Goal: Book appointment/travel/reservation

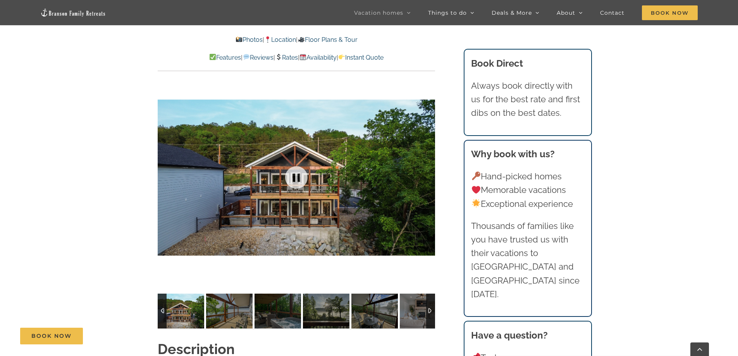
scroll to position [181, 0]
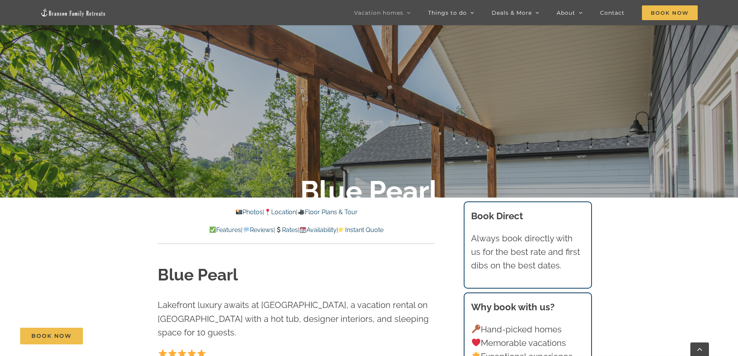
click at [285, 215] on link "Location" at bounding box center [280, 211] width 32 height 7
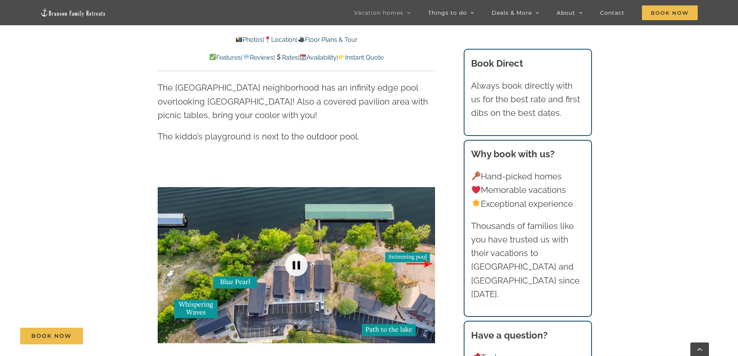
click at [296, 250] on link at bounding box center [296, 265] width 31 height 31
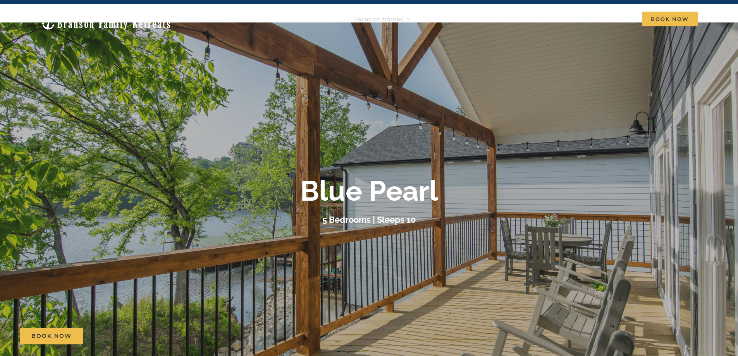
scroll to position [0, 0]
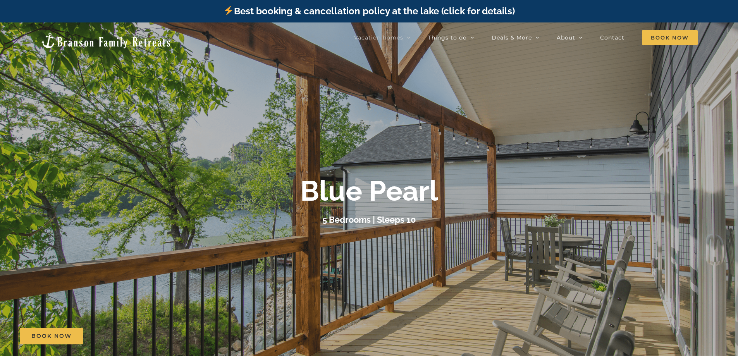
scroll to position [181, 0]
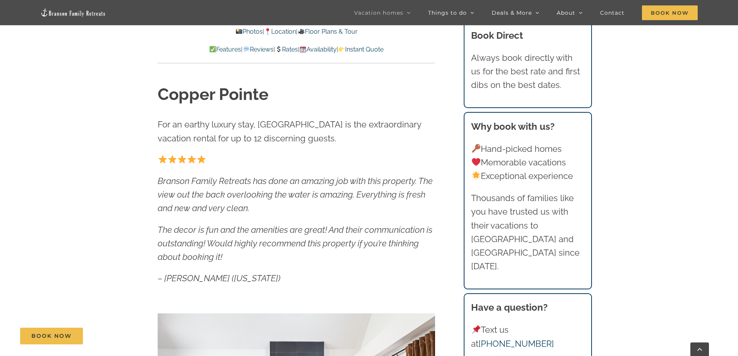
scroll to position [181, 0]
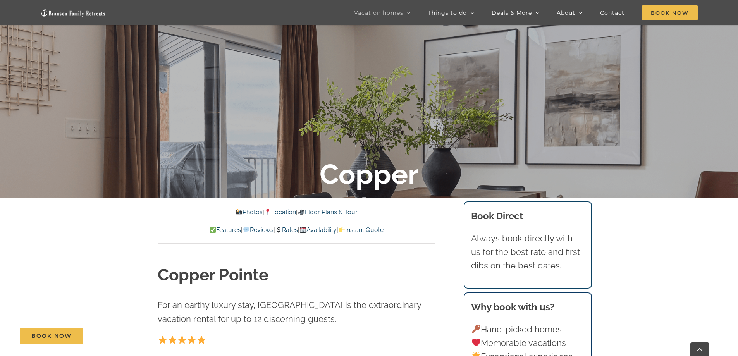
click at [278, 211] on link "Location" at bounding box center [280, 211] width 32 height 7
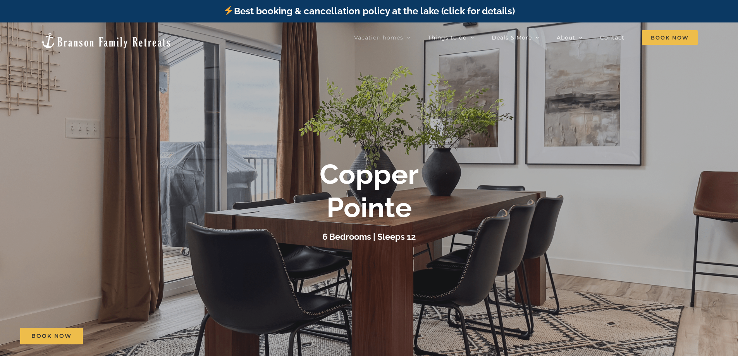
scroll to position [181, 0]
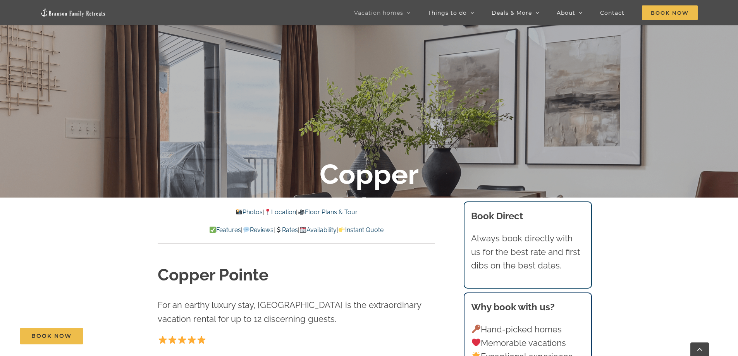
click at [248, 212] on link "Photos" at bounding box center [249, 211] width 27 height 7
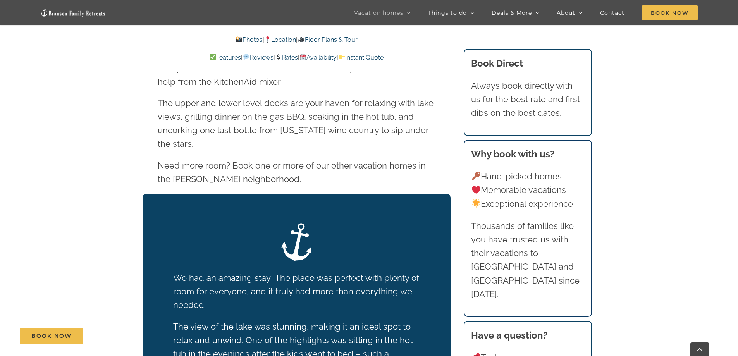
scroll to position [875, 0]
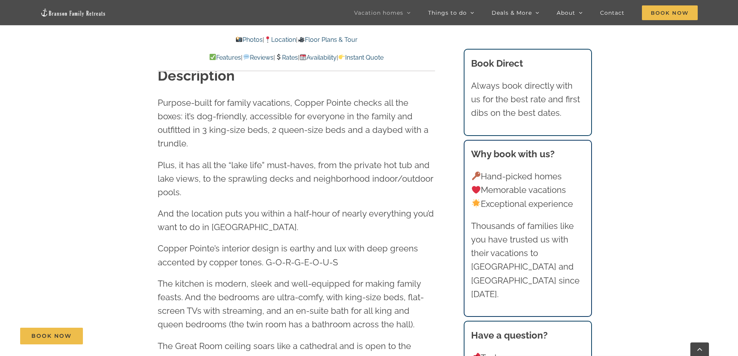
click at [282, 59] on link "Rates" at bounding box center [286, 57] width 23 height 7
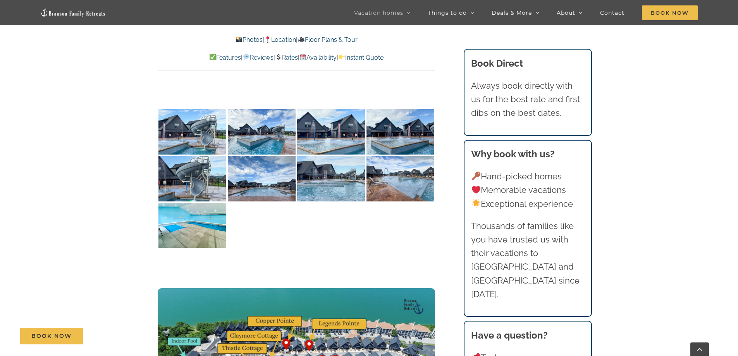
scroll to position [1595, 0]
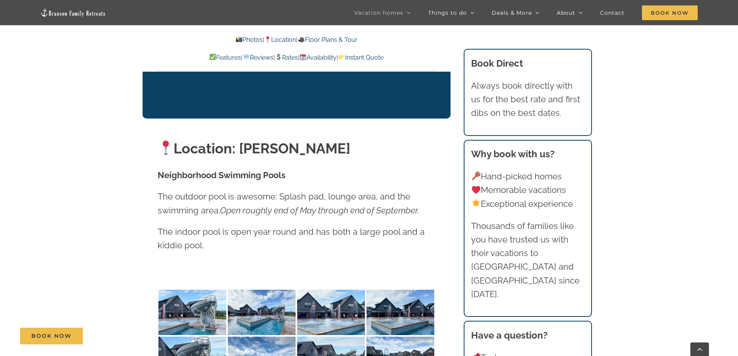
click at [326, 59] on link "Availability" at bounding box center [318, 57] width 37 height 7
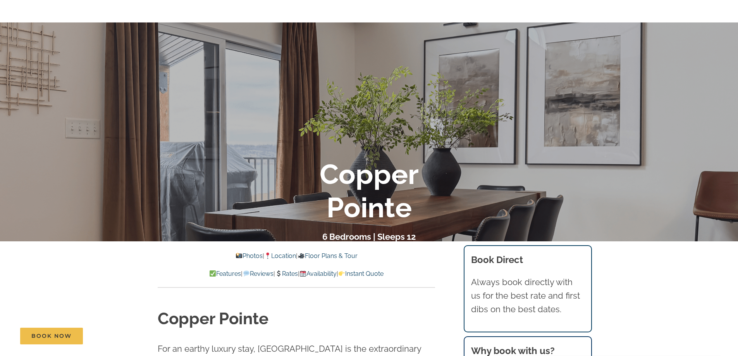
scroll to position [0, 0]
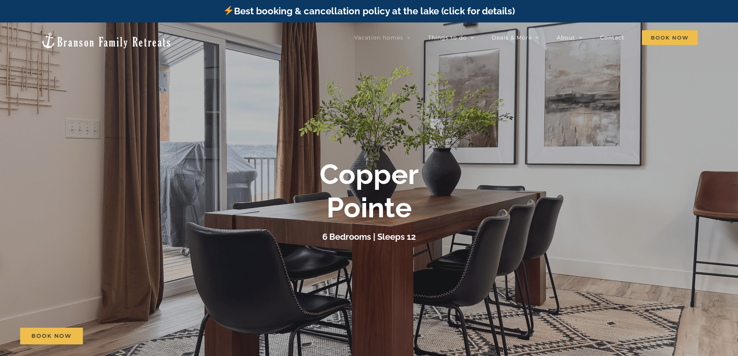
drag, startPoint x: 324, startPoint y: 165, endPoint x: 411, endPoint y: 201, distance: 93.5
click at [411, 201] on b "Copper Pointe" at bounding box center [369, 191] width 99 height 66
copy b "Copper Pointe"
